Goal: Information Seeking & Learning: Find specific page/section

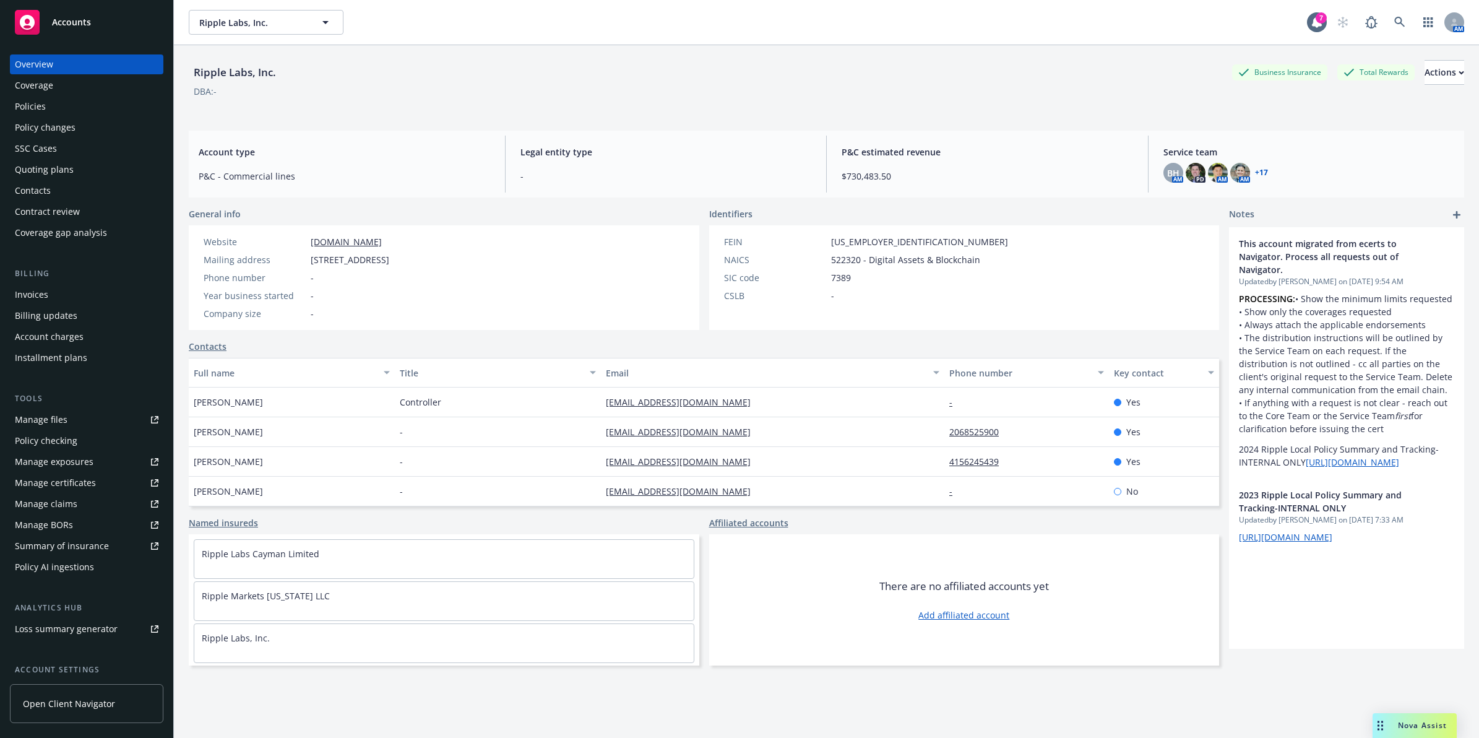
click at [71, 97] on div "Policies" at bounding box center [87, 107] width 144 height 20
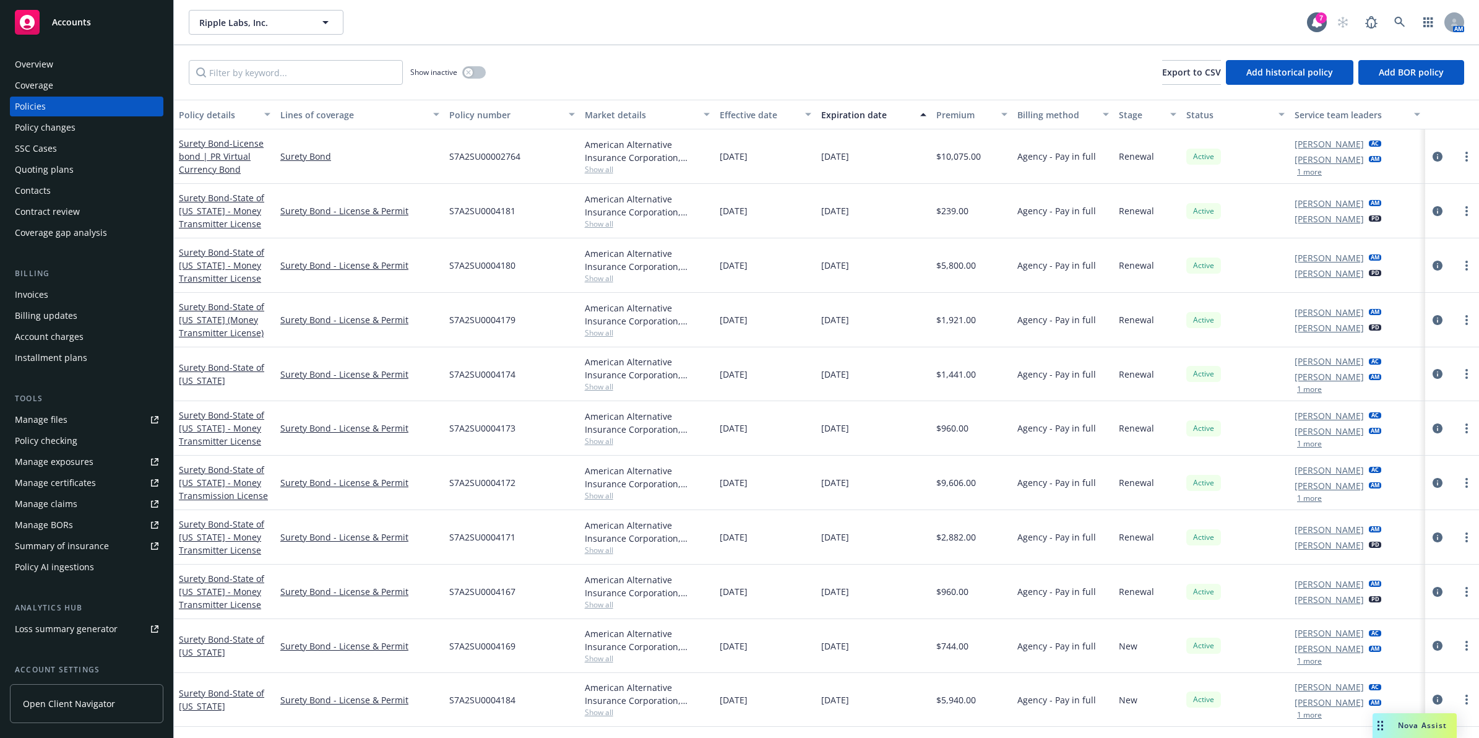
click at [27, 297] on div "Invoices" at bounding box center [31, 295] width 33 height 20
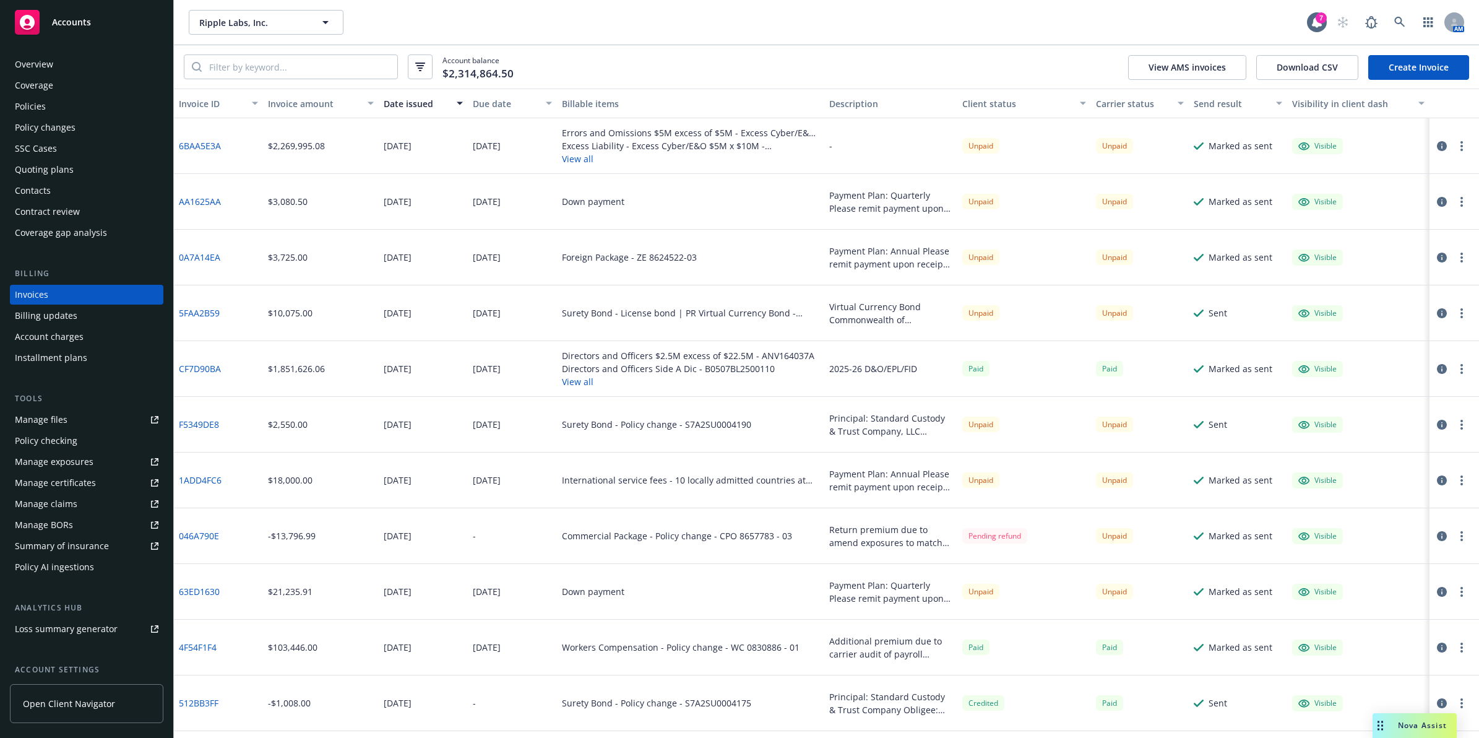
click at [1454, 140] on button "button" at bounding box center [1461, 146] width 15 height 15
click at [1329, 343] on link "Void" at bounding box center [1378, 344] width 158 height 25
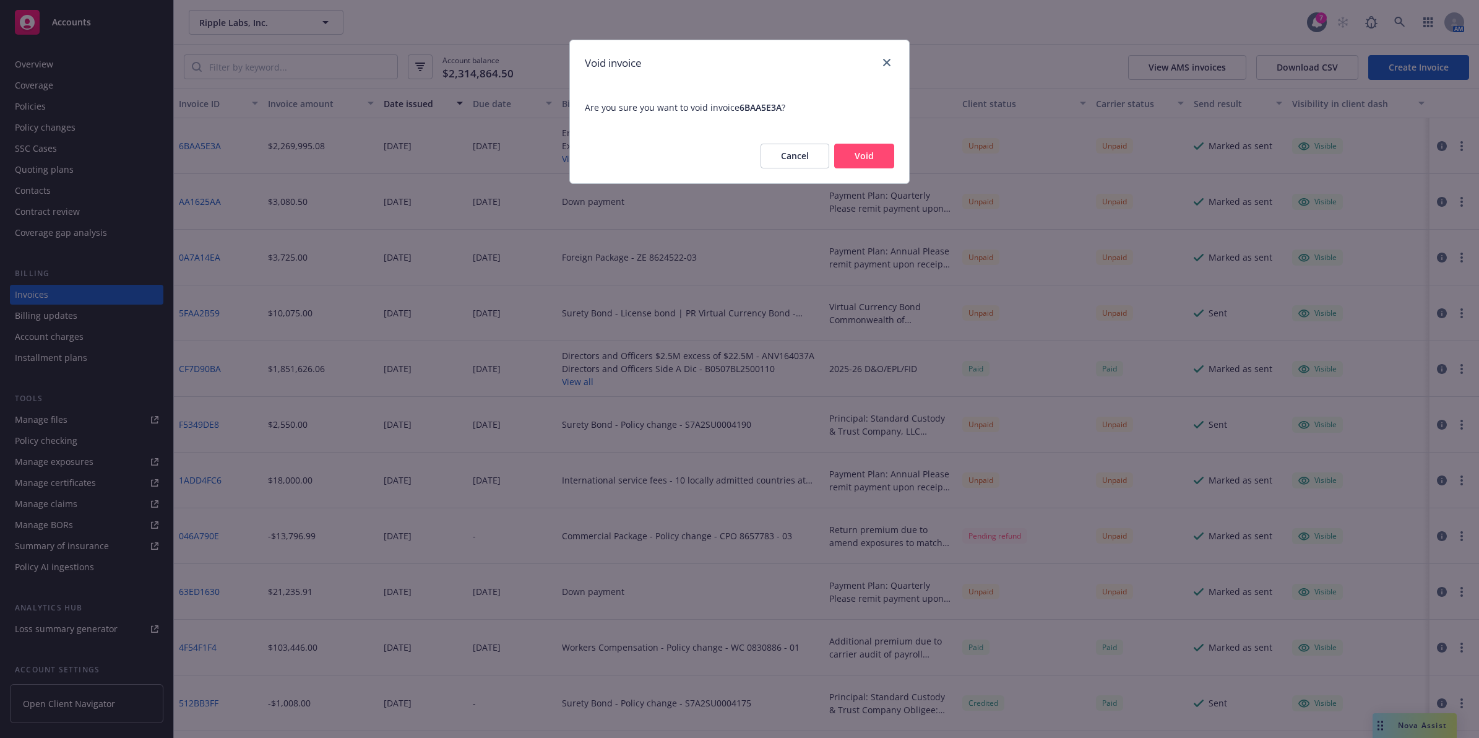
click at [857, 155] on button "Void" at bounding box center [864, 156] width 60 height 25
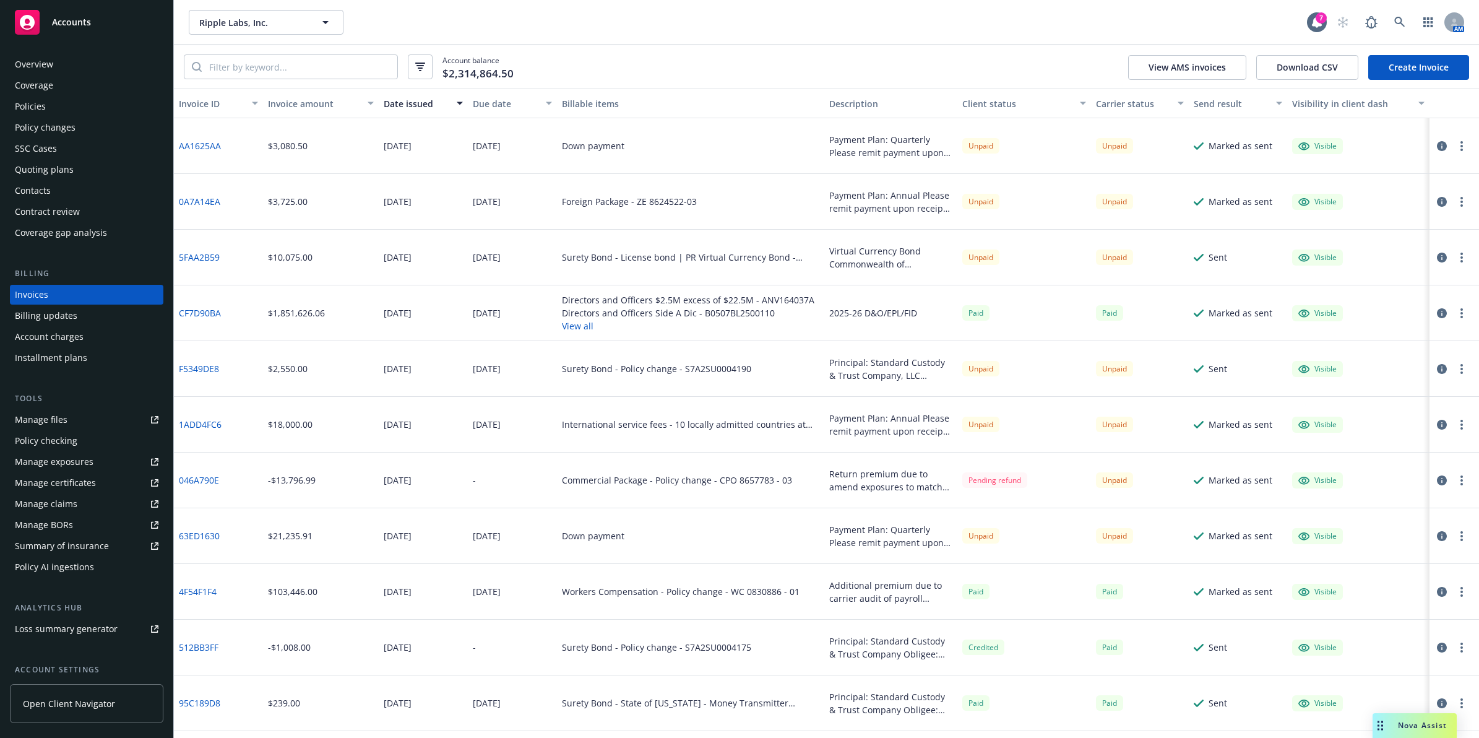
click at [53, 109] on div "Policies" at bounding box center [87, 107] width 144 height 20
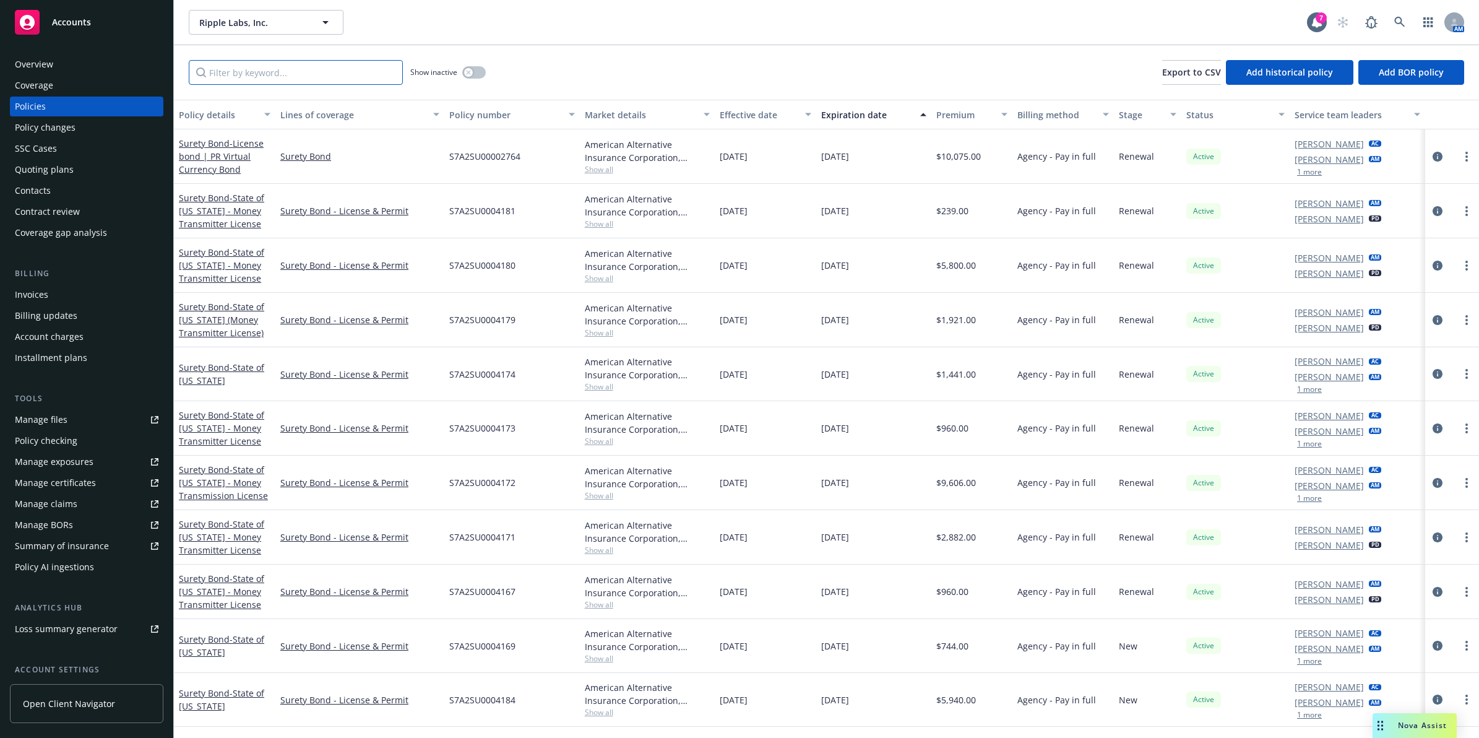
click at [275, 69] on input "Filter by keyword..." at bounding box center [296, 72] width 214 height 25
paste input "RILPFITEOCY12842025"
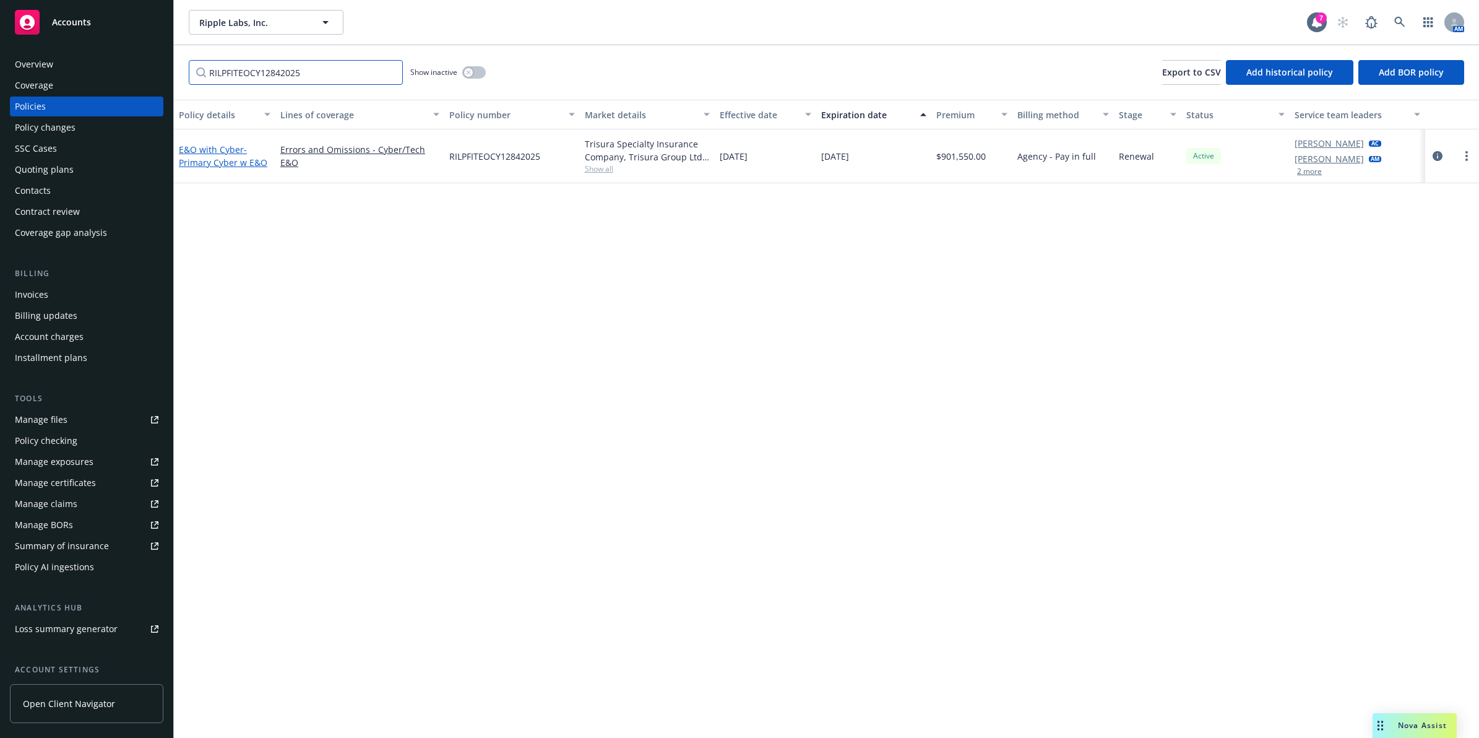
type input "RILPFITEOCY12842025"
click at [210, 153] on link "E&O with Cyber - Primary Cyber w E&O" at bounding box center [223, 156] width 88 height 25
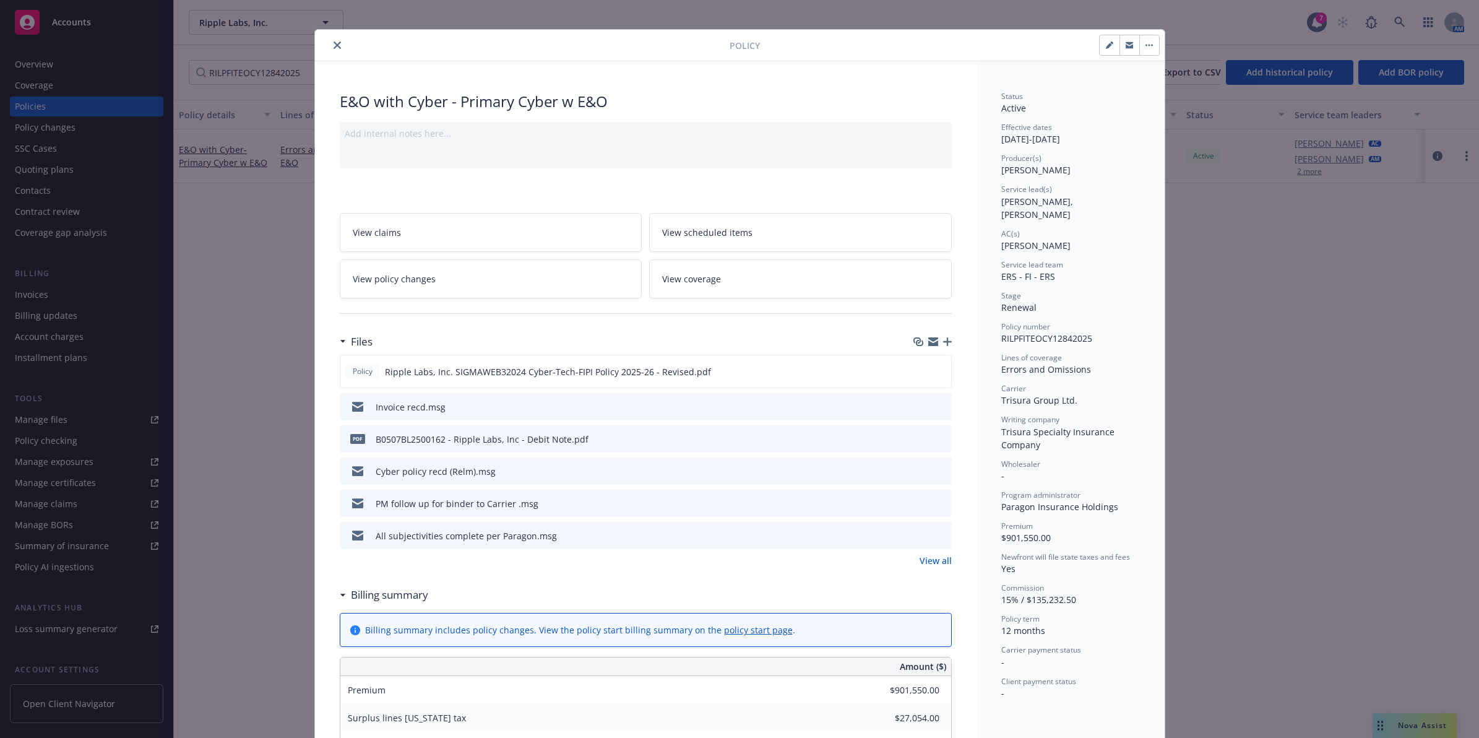
drag, startPoint x: 1081, startPoint y: 309, endPoint x: 1081, endPoint y: 336, distance: 26.6
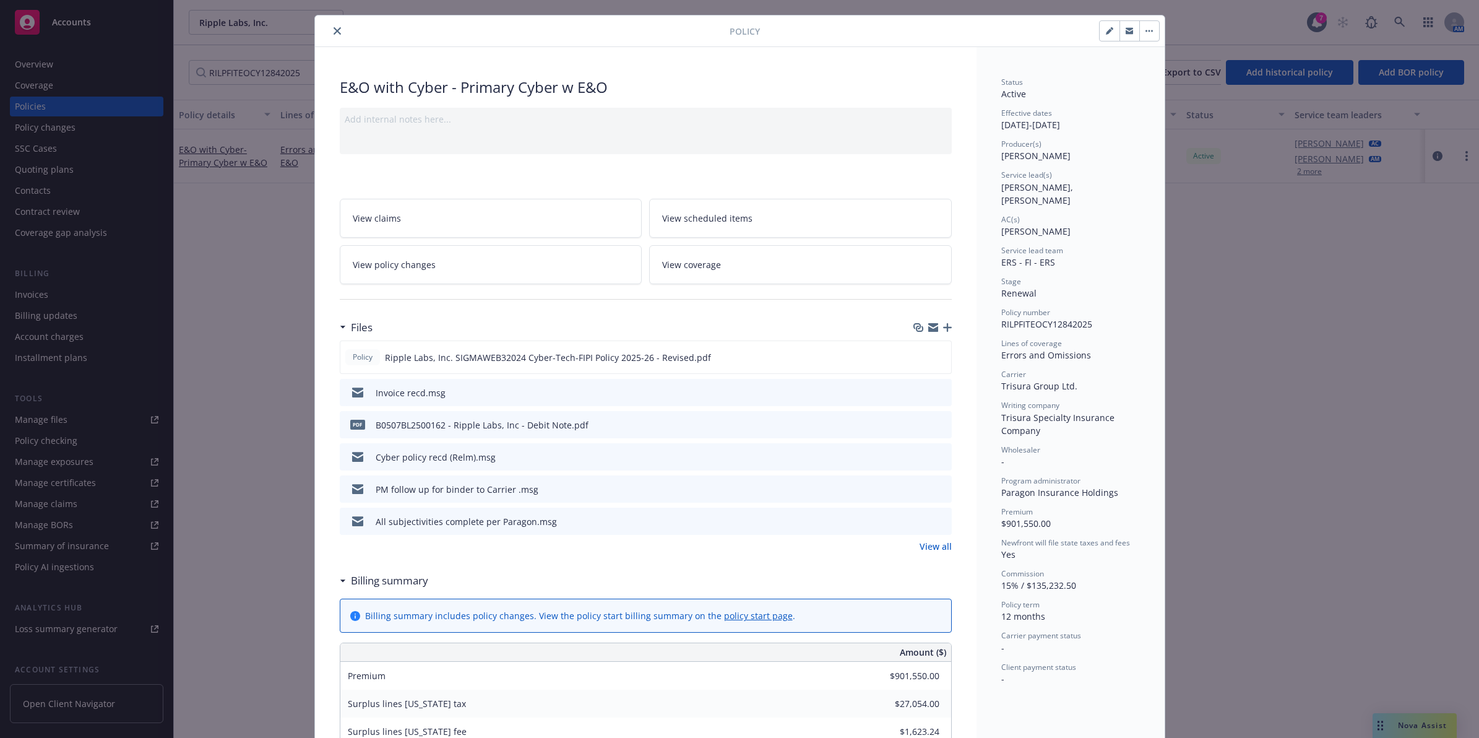
click at [334, 29] on icon "close" at bounding box center [337, 30] width 7 height 7
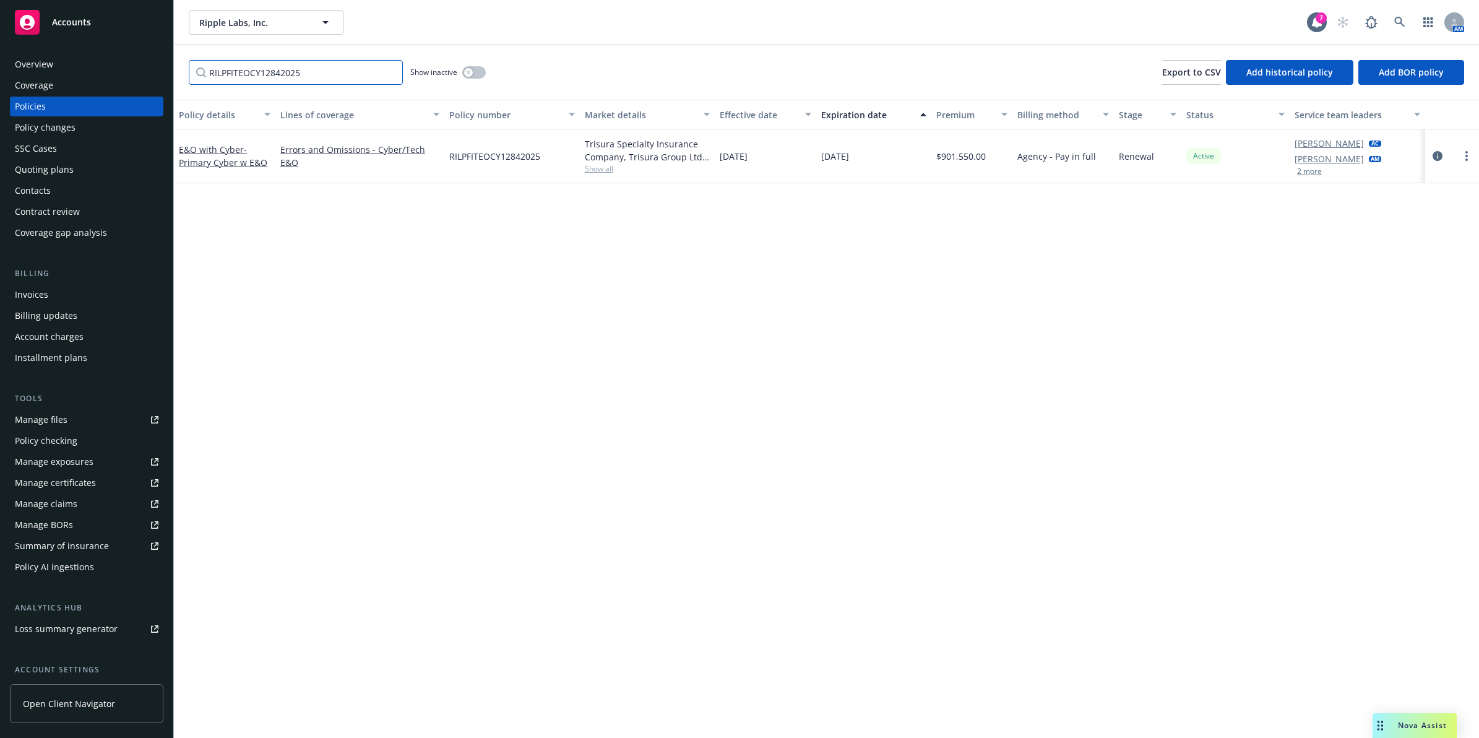
click at [391, 73] on input "RILPFITEOCY12842025" at bounding box center [296, 72] width 214 height 25
click at [372, 72] on input "Filter by keyword..." at bounding box center [296, 72] width 214 height 25
type input "crime"
click at [245, 152] on span "- Primary $10M Limit" at bounding box center [221, 155] width 85 height 25
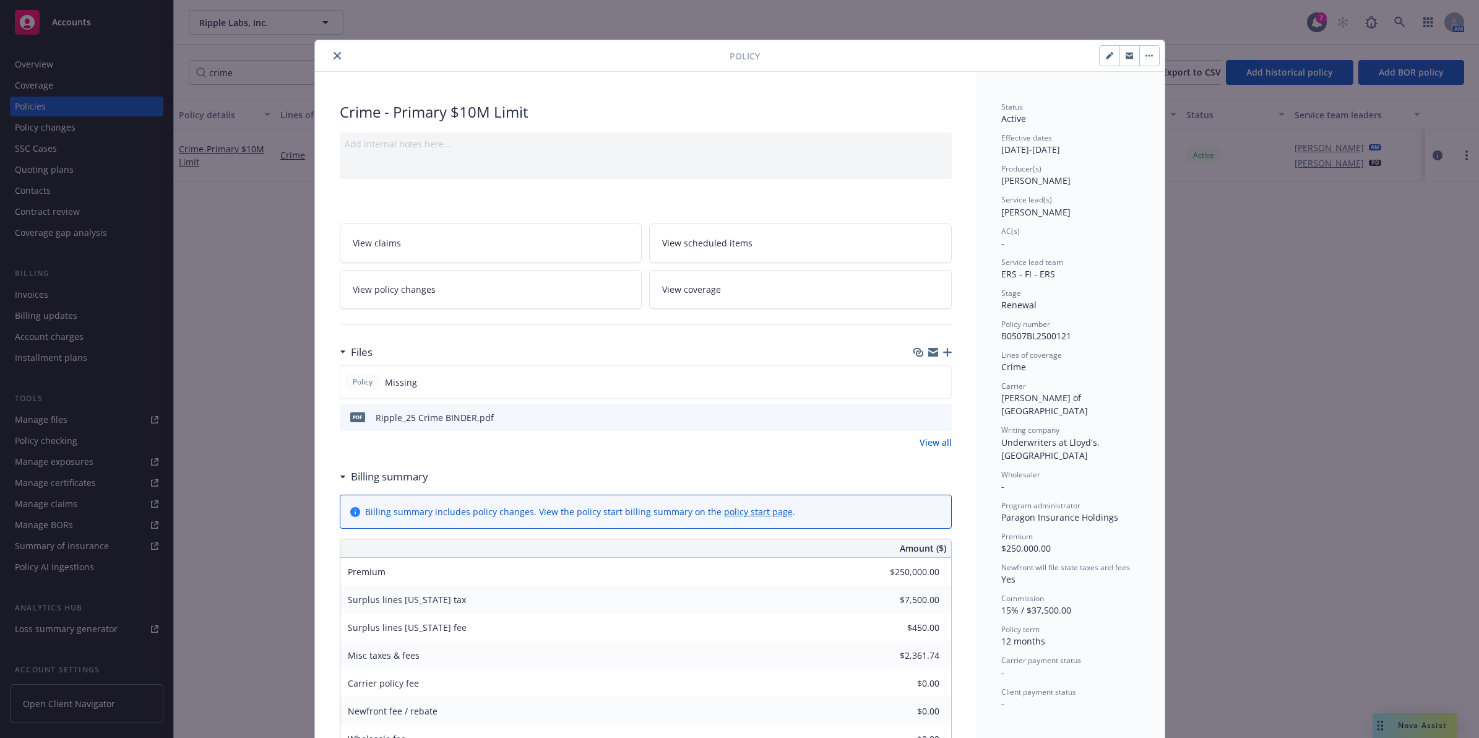
drag, startPoint x: 937, startPoint y: 415, endPoint x: 987, endPoint y: 401, distance: 51.5
click at [937, 415] on icon "preview file" at bounding box center [939, 416] width 11 height 9
click at [334, 53] on icon "close" at bounding box center [337, 55] width 7 height 7
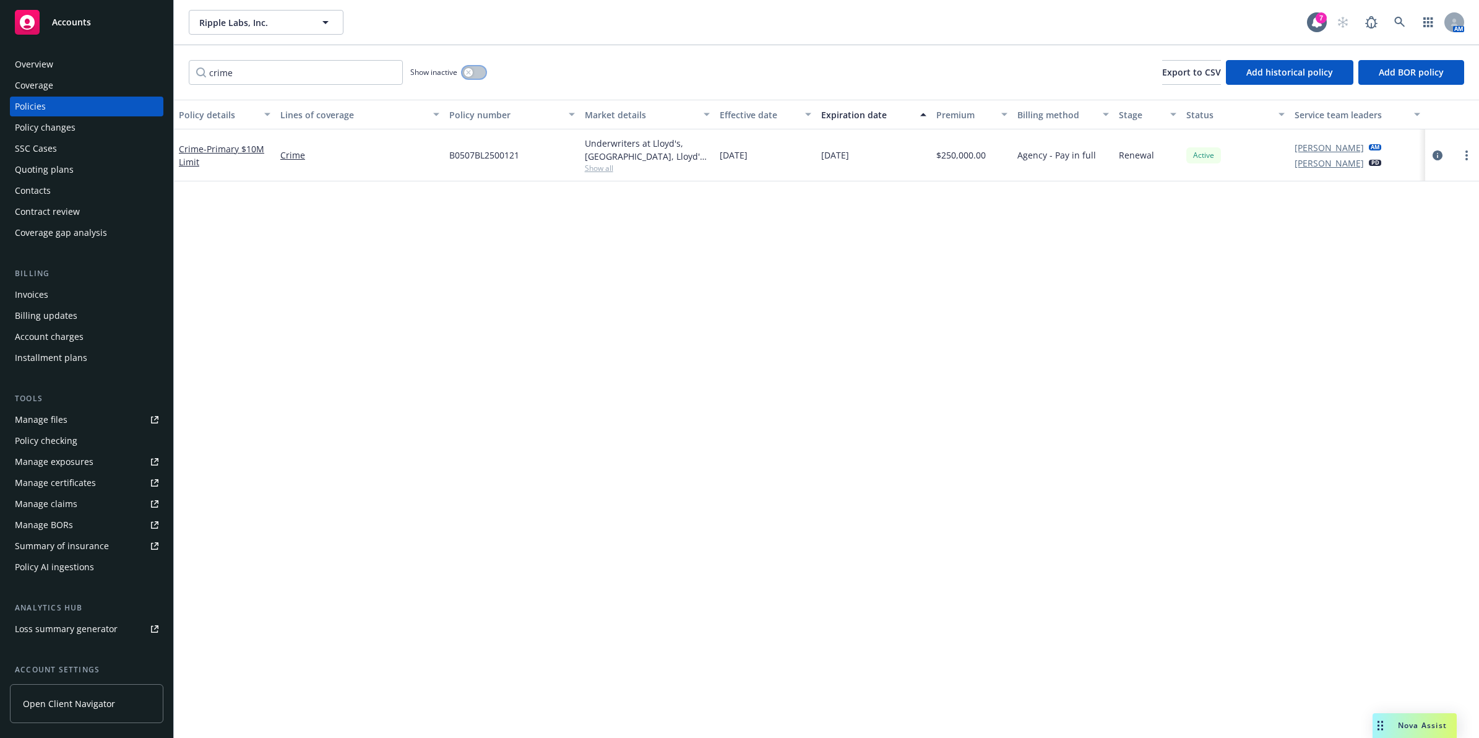
click at [473, 70] on button "button" at bounding box center [474, 72] width 24 height 12
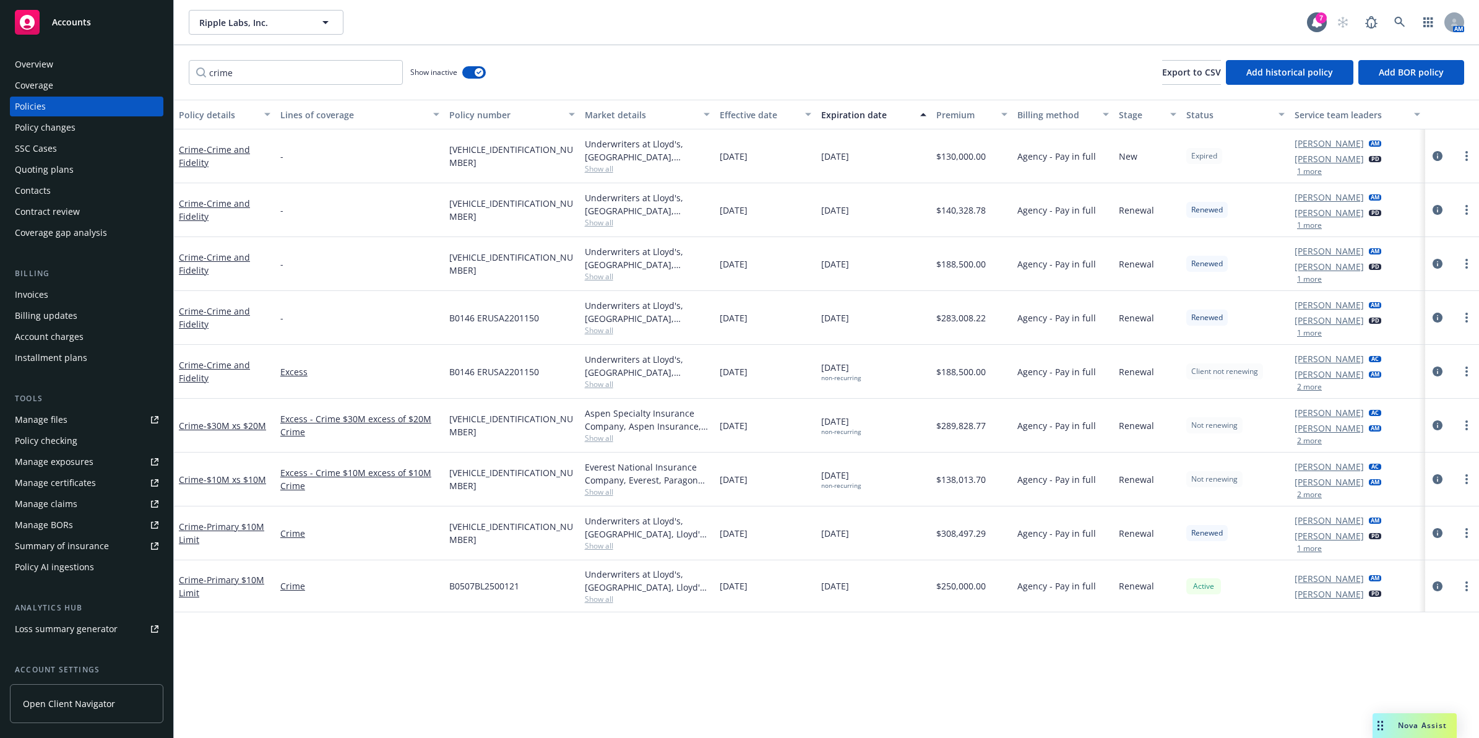
click at [876, 119] on div "Expiration date" at bounding box center [867, 114] width 92 height 13
